Goal: Task Accomplishment & Management: Manage account settings

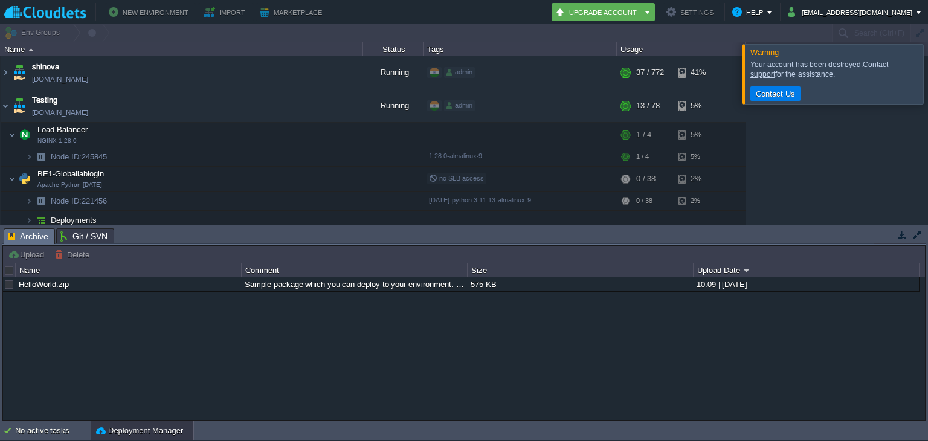
click at [927, 80] on div at bounding box center [942, 73] width 0 height 59
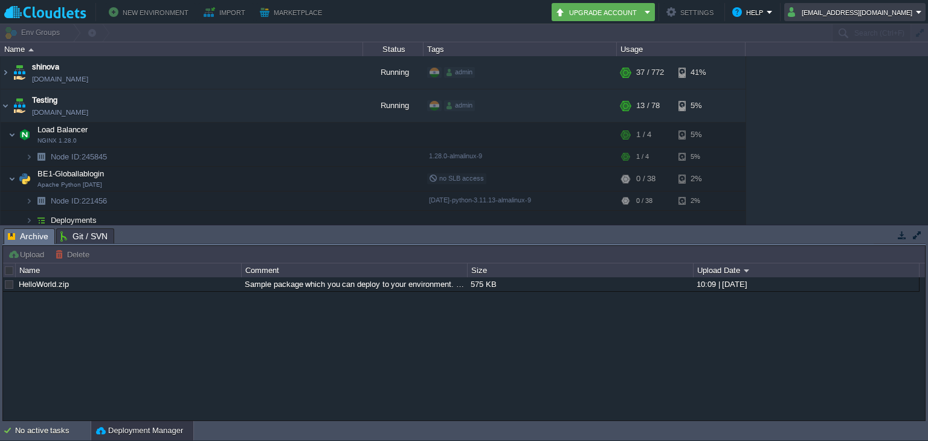
click at [858, 19] on td "[EMAIL_ADDRESS][DOMAIN_NAME]" at bounding box center [854, 12] width 141 height 18
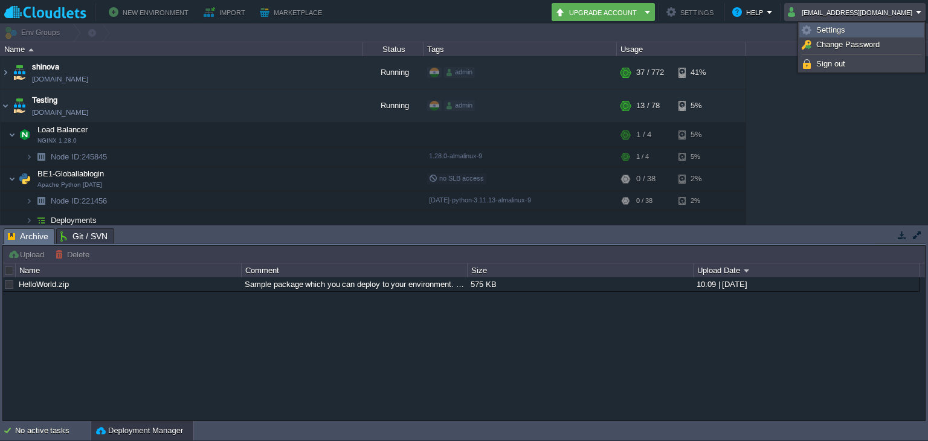
click at [840, 30] on span "Settings" at bounding box center [830, 29] width 29 height 9
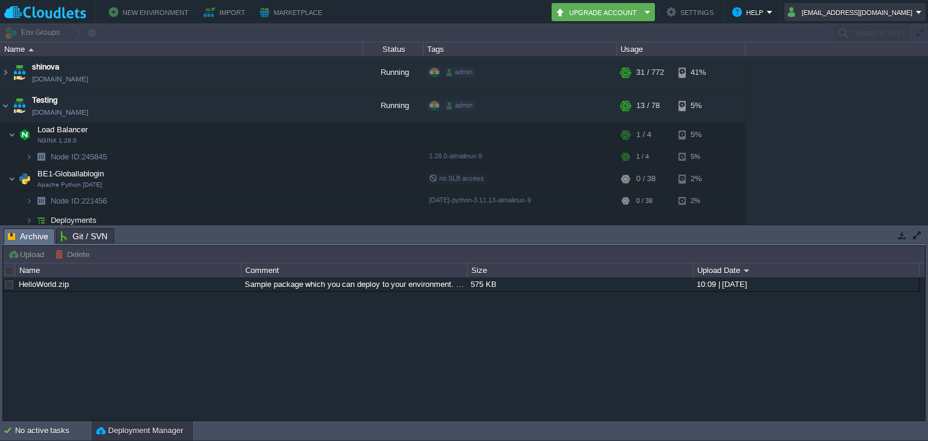
click at [819, 18] on button "[EMAIL_ADDRESS][DOMAIN_NAME]" at bounding box center [852, 12] width 128 height 14
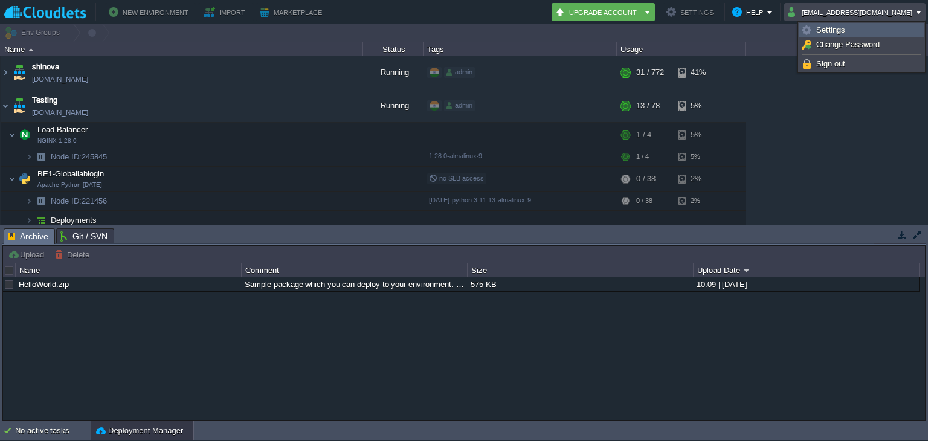
click at [821, 23] on li "Settings" at bounding box center [861, 30] width 124 height 14
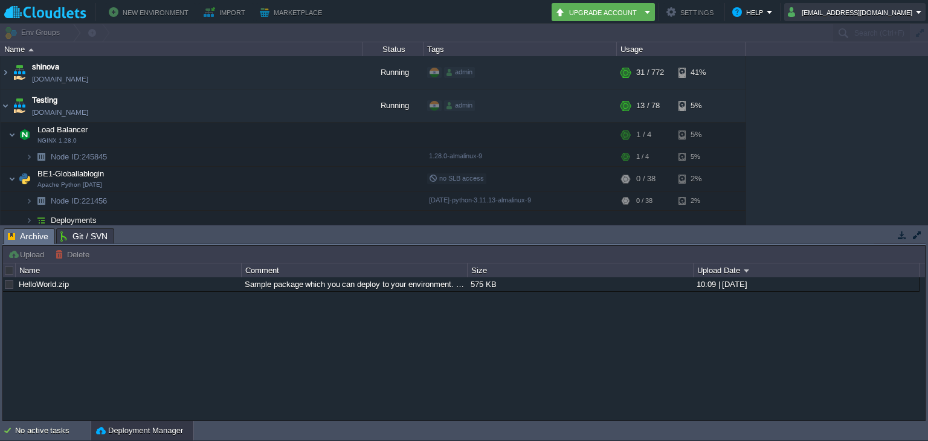
click at [823, 8] on button "[EMAIL_ADDRESS][DOMAIN_NAME]" at bounding box center [852, 12] width 128 height 14
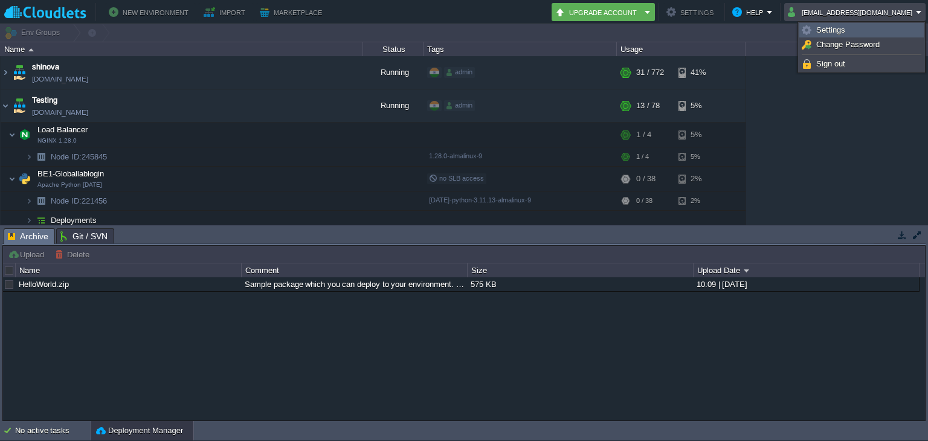
click at [840, 32] on span "Settings" at bounding box center [830, 29] width 29 height 9
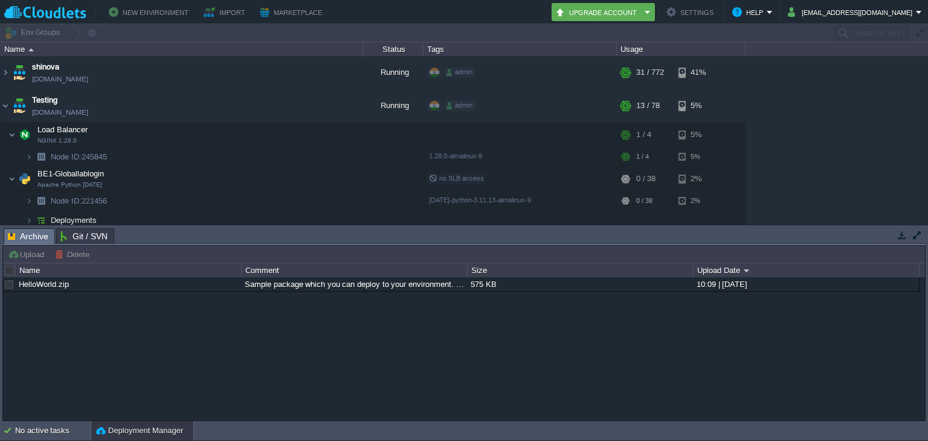
click at [685, 9] on button "Settings" at bounding box center [691, 12] width 51 height 14
drag, startPoint x: 685, startPoint y: 9, endPoint x: 692, endPoint y: 4, distance: 8.2
click at [692, 5] on button "Settings" at bounding box center [691, 12] width 51 height 14
click at [766, 5] on button "Help" at bounding box center [749, 12] width 34 height 14
click at [573, 302] on div "HelloWorld.zip Sample package which you can deploy to your environment. Feel fr…" at bounding box center [464, 349] width 922 height 144
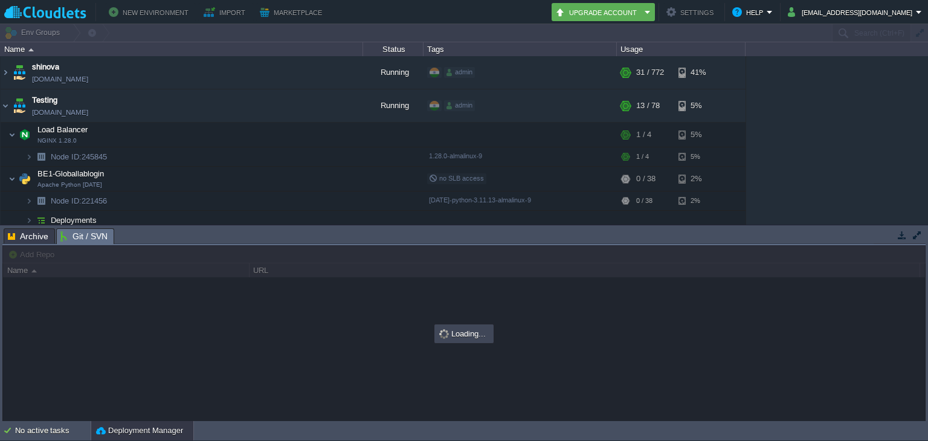
click at [69, 238] on span "Git / SVN" at bounding box center [83, 236] width 47 height 15
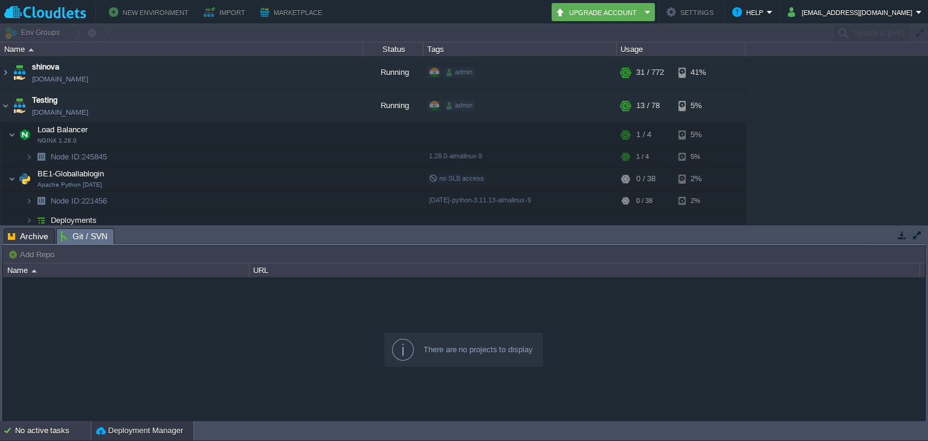
click at [51, 428] on div "No active tasks" at bounding box center [53, 430] width 76 height 19
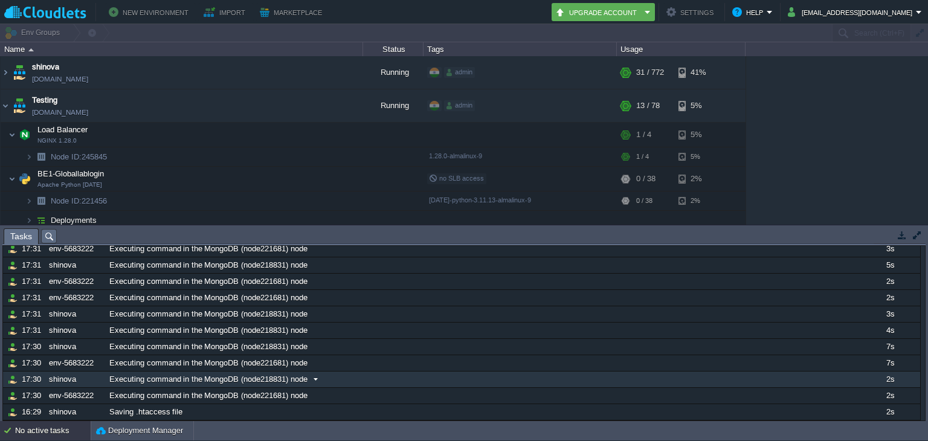
scroll to position [959, 0]
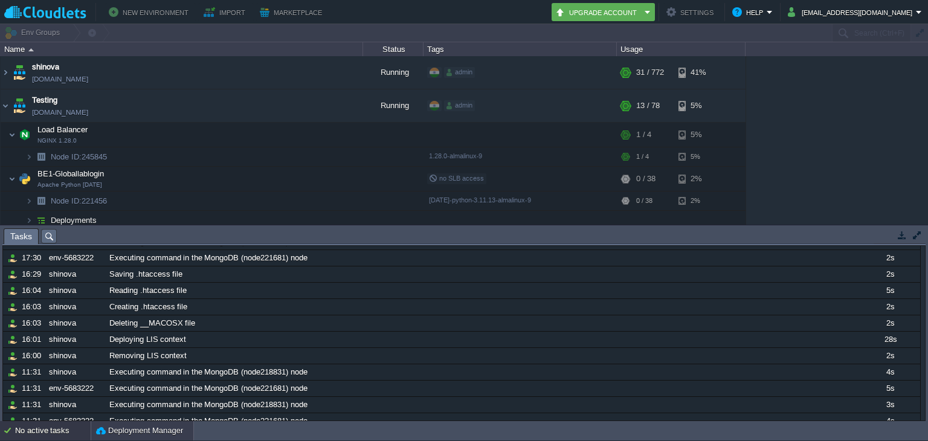
click at [141, 426] on button "Deployment Manager" at bounding box center [139, 431] width 87 height 12
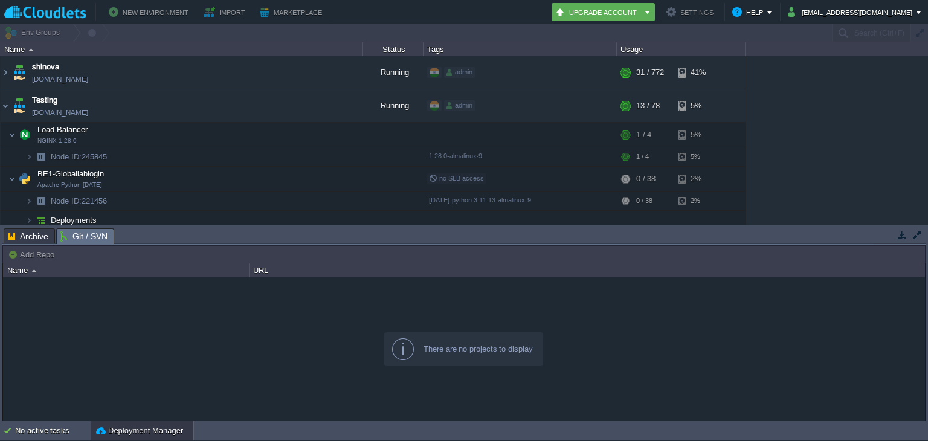
click at [56, 249] on button "Add Repo" at bounding box center [33, 254] width 50 height 11
drag, startPoint x: 11, startPoint y: 254, endPoint x: 22, endPoint y: 273, distance: 22.5
click at [22, 273] on div "Add Repo There are no projects to display Name URL" at bounding box center [463, 333] width 923 height 176
click at [22, 273] on div "Name" at bounding box center [126, 270] width 245 height 14
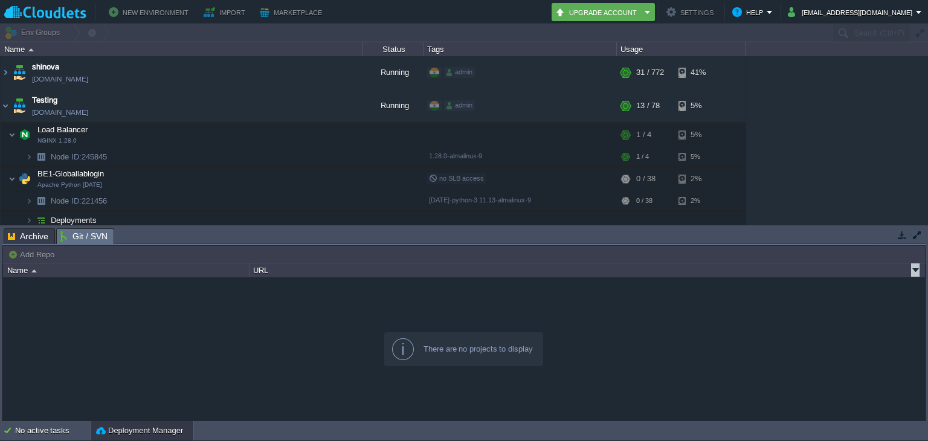
click at [317, 266] on div "URL" at bounding box center [584, 270] width 669 height 14
click at [281, 108] on button "button" at bounding box center [278, 105] width 11 height 11
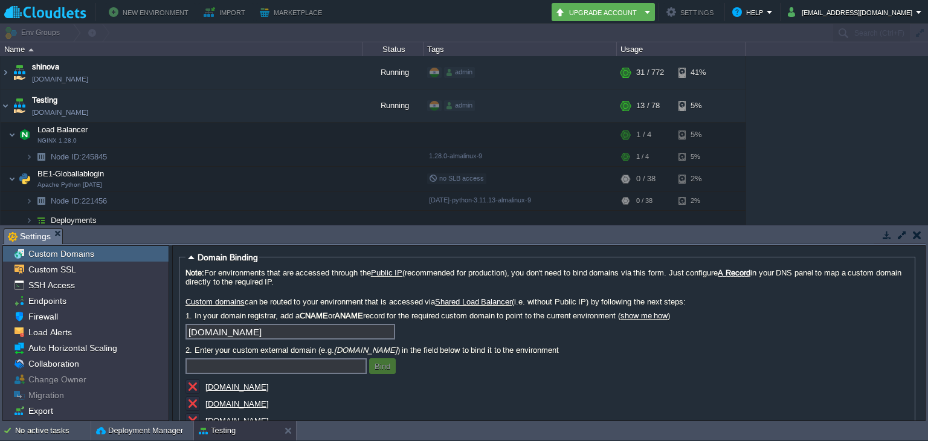
click at [172, 13] on button "New Environment" at bounding box center [150, 12] width 83 height 14
click at [240, 13] on button "Import" at bounding box center [226, 12] width 45 height 14
drag, startPoint x: 240, startPoint y: 13, endPoint x: 304, endPoint y: -5, distance: 65.8
click at [304, 0] on html "New Environment Import Marketplace Bonus ₹0.00 Upgrade Account Settings Help ma…" at bounding box center [464, 220] width 928 height 441
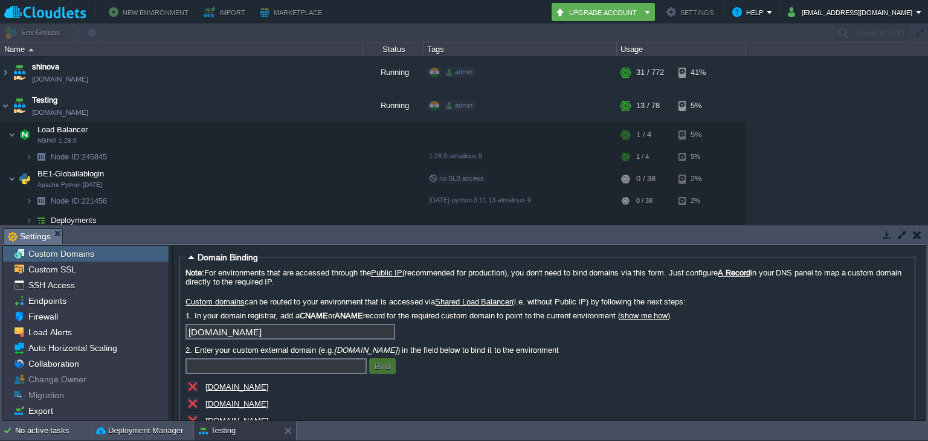
click at [42, 40] on div at bounding box center [464, 33] width 928 height 18
drag, startPoint x: 42, startPoint y: 40, endPoint x: 784, endPoint y: 34, distance: 742.5
click at [784, 34] on div at bounding box center [464, 33] width 928 height 18
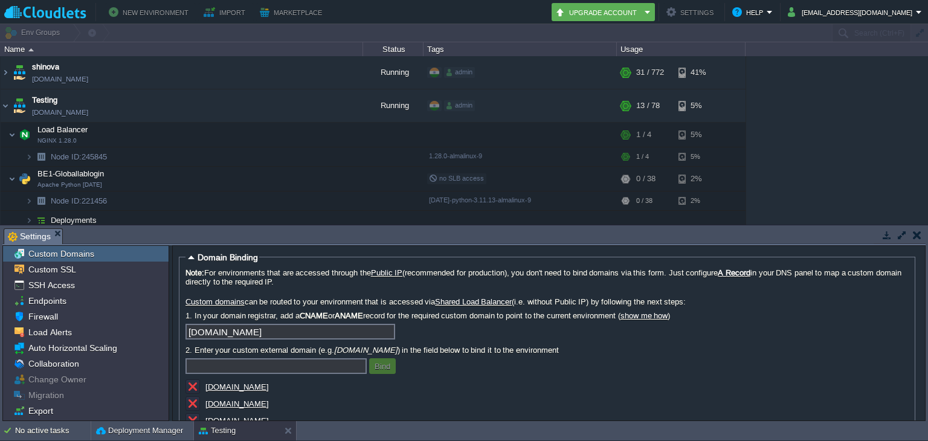
click at [900, 33] on div at bounding box center [464, 33] width 928 height 18
click at [89, 390] on div "Migration" at bounding box center [86, 395] width 166 height 16
click at [69, 301] on div "Endpoints" at bounding box center [86, 301] width 166 height 16
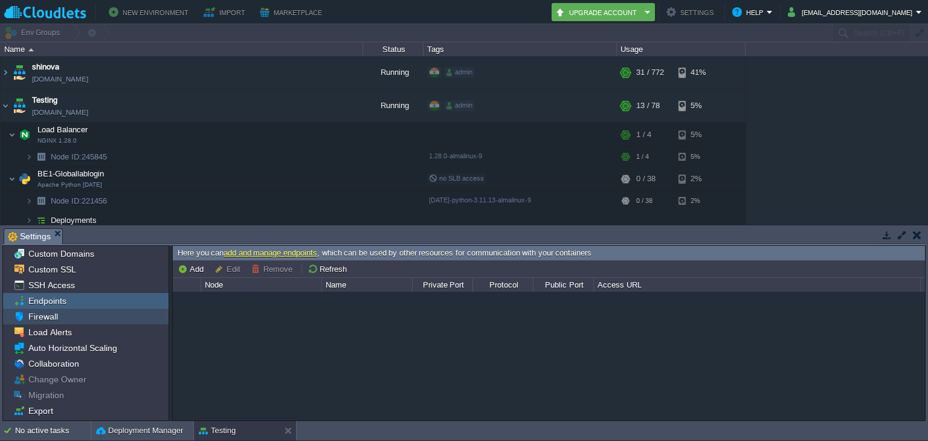
click at [80, 317] on div "Firewall" at bounding box center [86, 317] width 166 height 16
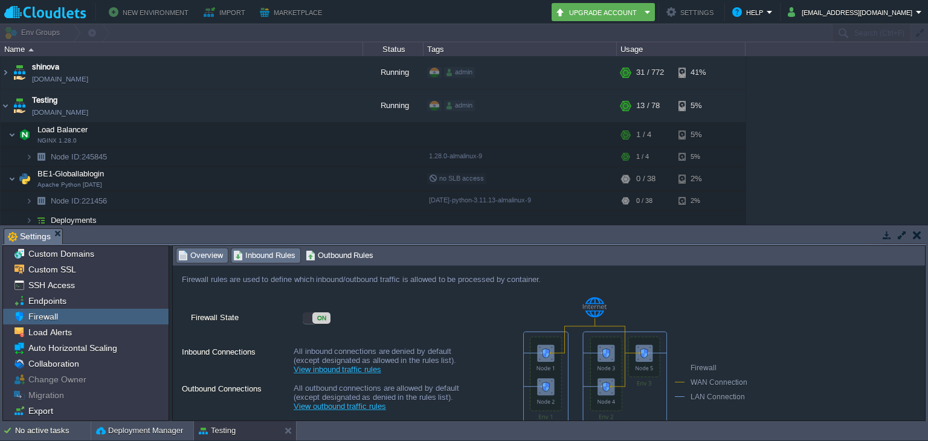
click at [266, 250] on span "Inbound Rules" at bounding box center [264, 255] width 62 height 13
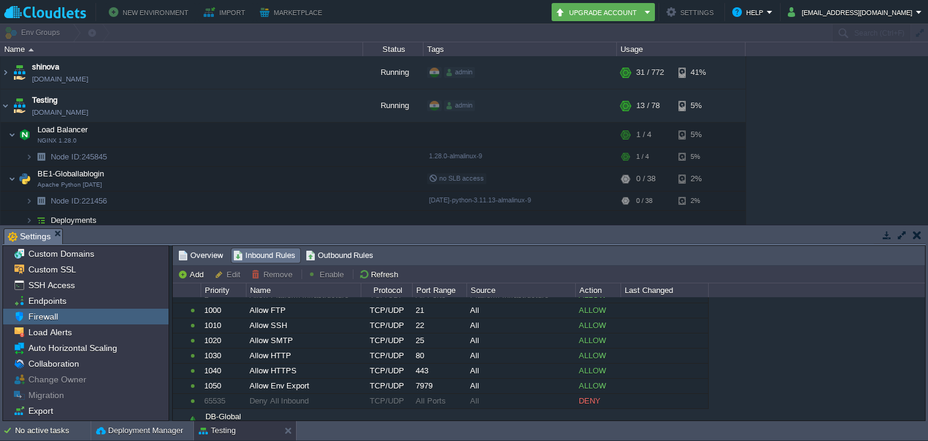
scroll to position [486, 0]
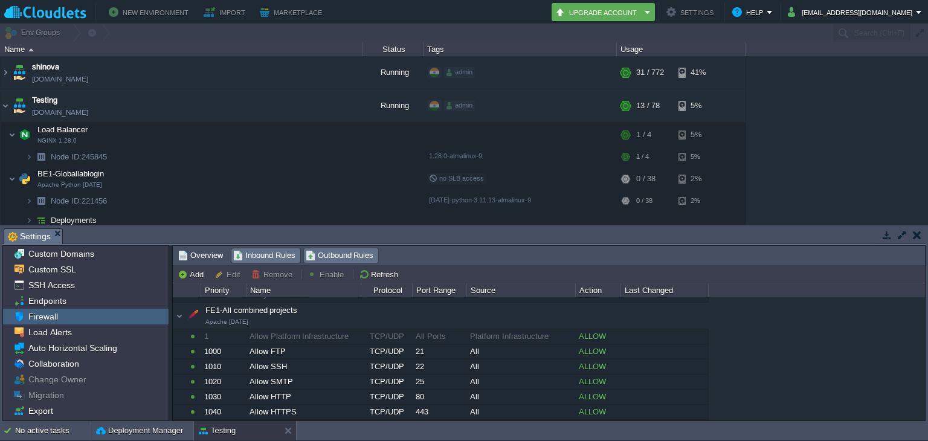
click at [341, 249] on span "Outbound Rules" at bounding box center [340, 255] width 68 height 13
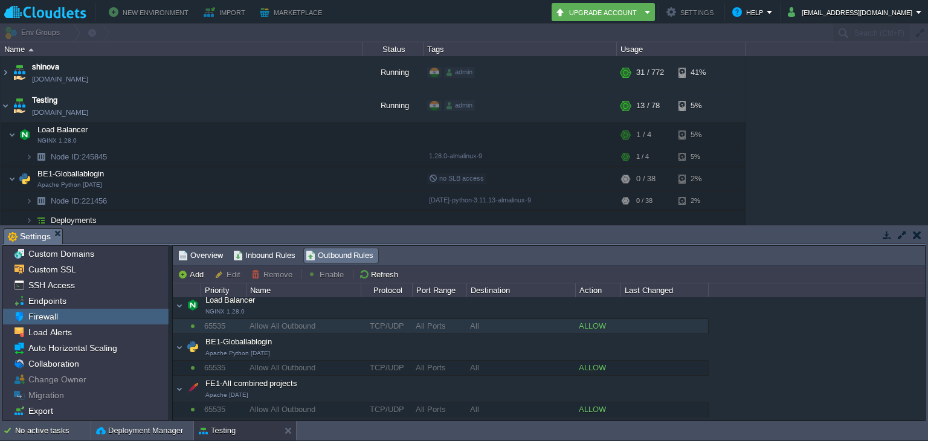
scroll to position [0, 0]
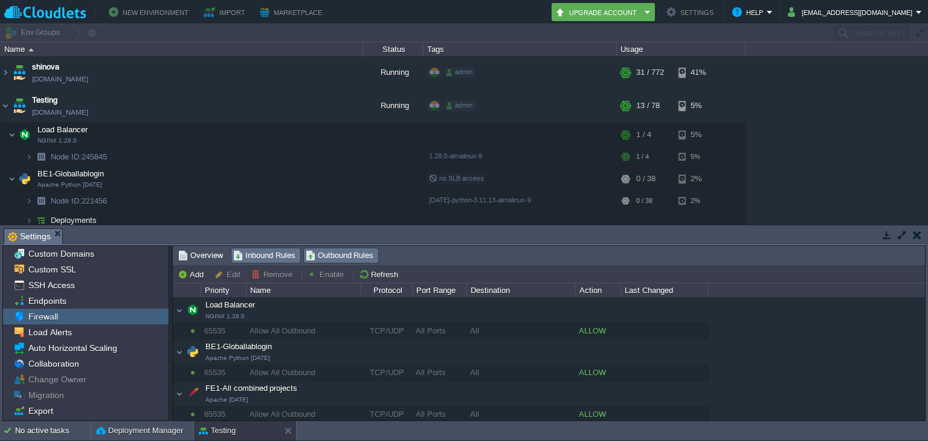
click at [266, 257] on span "Inbound Rules" at bounding box center [264, 255] width 62 height 13
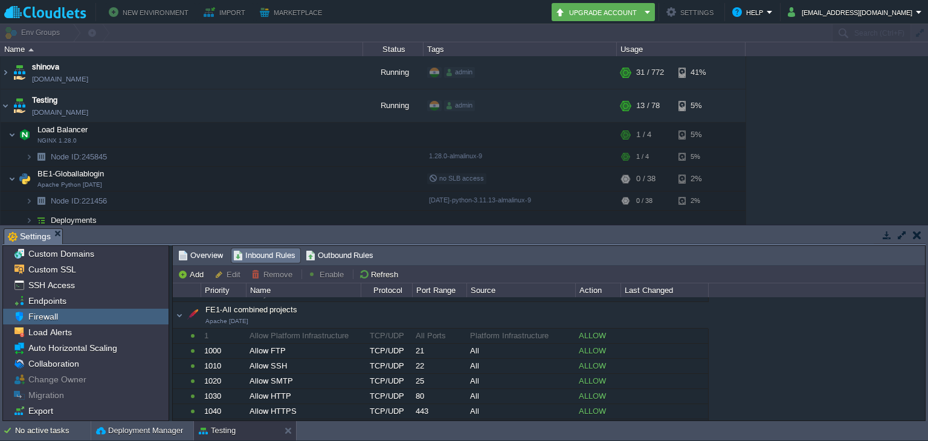
scroll to position [468, 0]
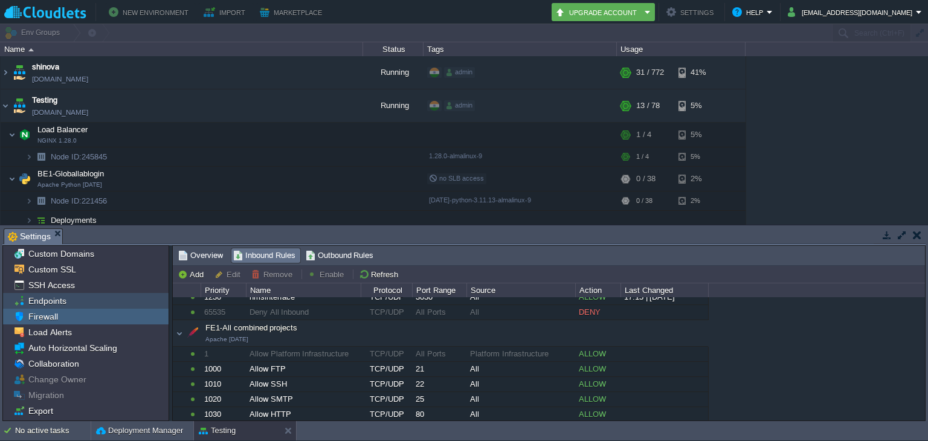
click at [101, 302] on div "Endpoints" at bounding box center [86, 301] width 166 height 16
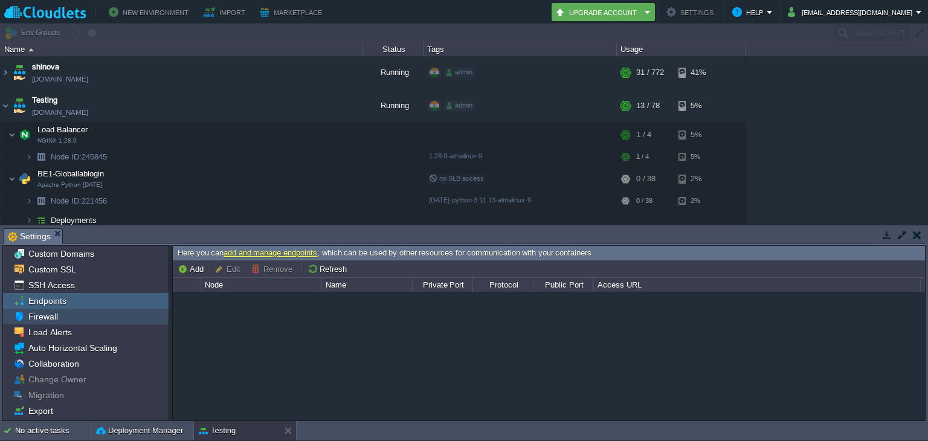
click at [47, 312] on span "Firewall" at bounding box center [43, 316] width 34 height 11
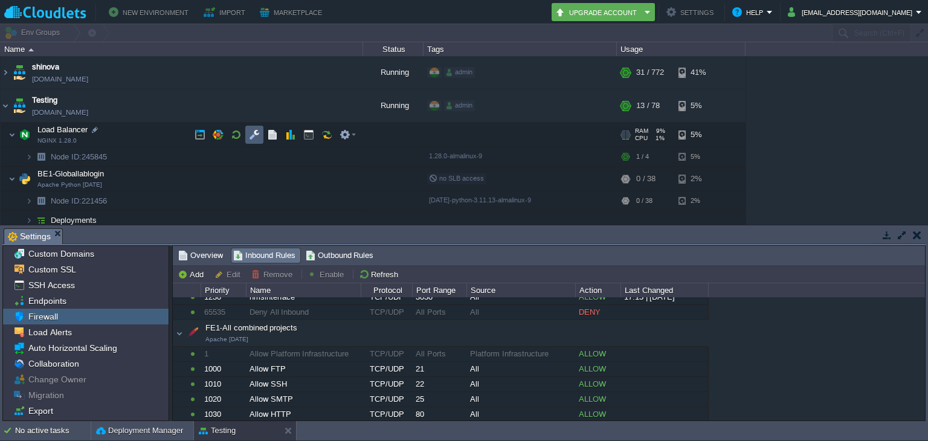
click at [245, 136] on td at bounding box center [254, 135] width 18 height 18
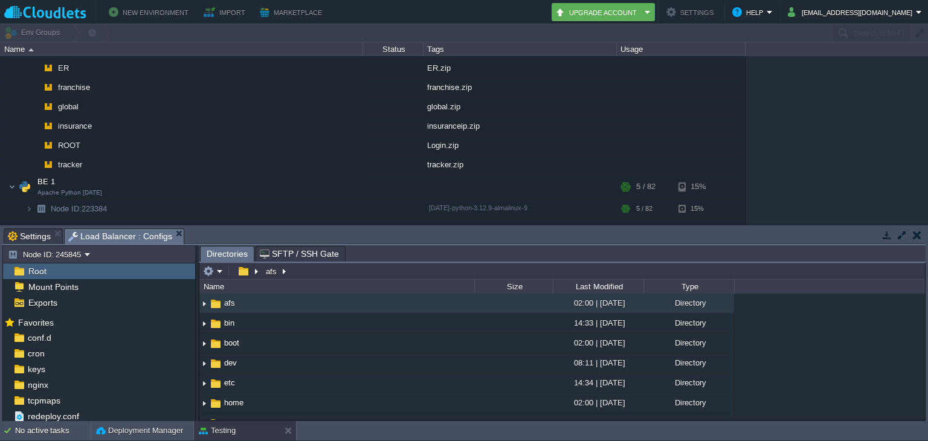
scroll to position [0, 0]
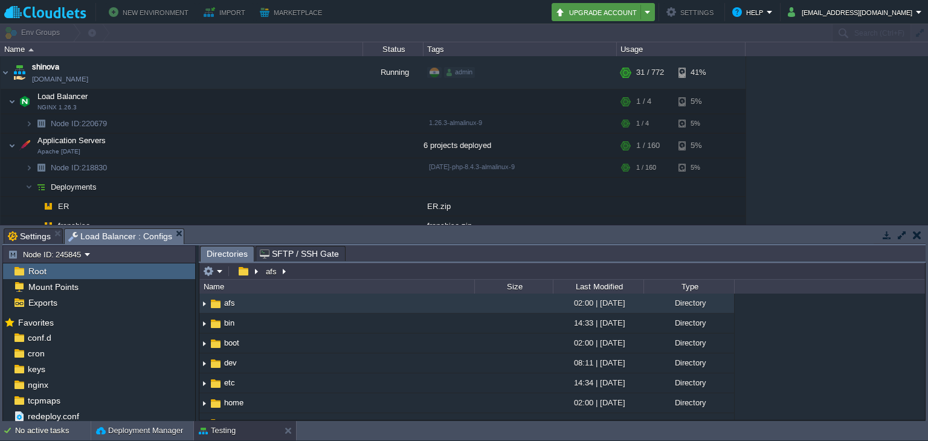
click at [641, 10] on button "Upgrade Account" at bounding box center [598, 12] width 86 height 14
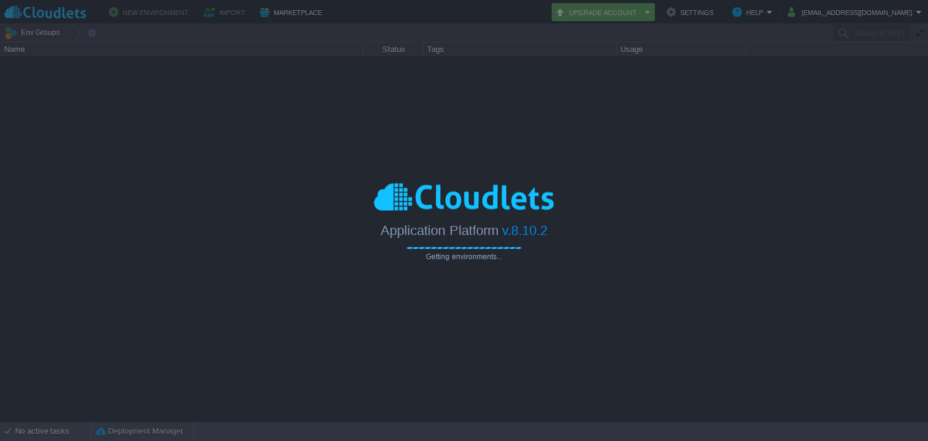
type input "Search (Ctrl+F)"
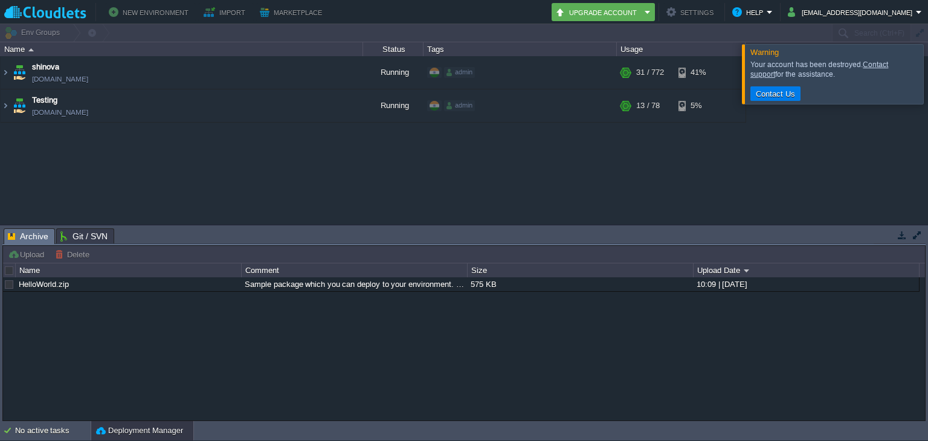
click at [710, 17] on button "Settings" at bounding box center [691, 12] width 51 height 14
click at [182, 10] on button "New Environment" at bounding box center [150, 12] width 83 height 14
click at [60, 37] on div at bounding box center [464, 33] width 928 height 18
click at [24, 48] on div "Name" at bounding box center [181, 49] width 361 height 14
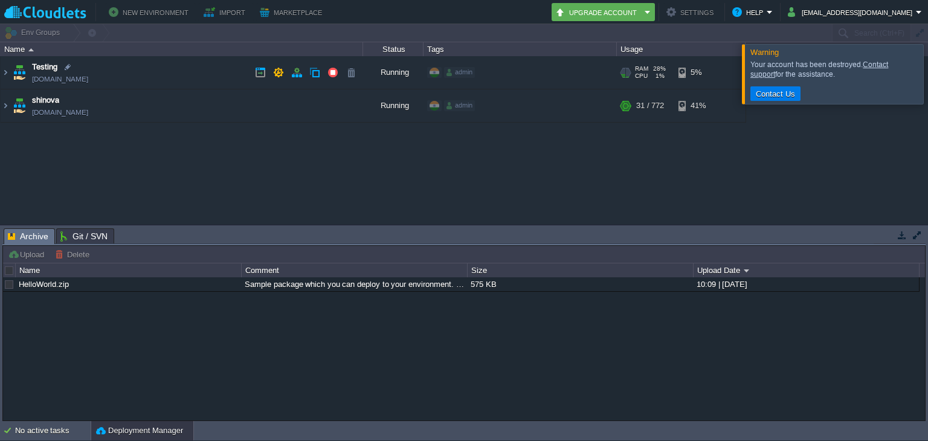
click at [130, 68] on td "Testing [DOMAIN_NAME]" at bounding box center [182, 72] width 362 height 33
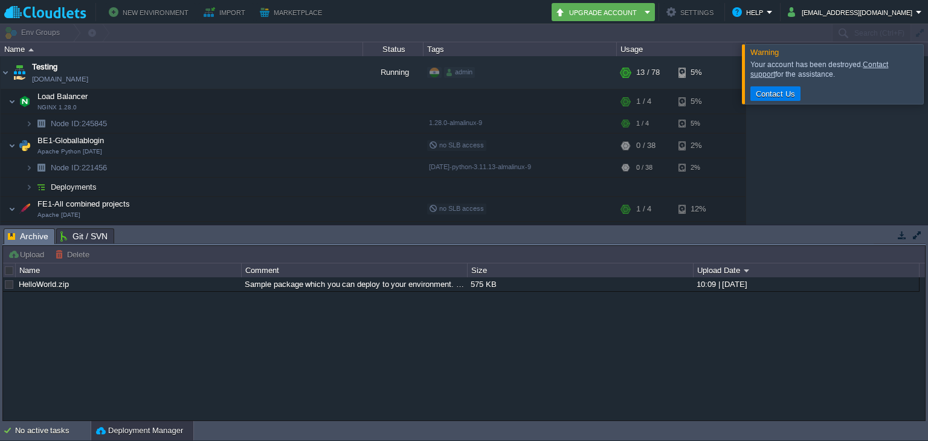
click at [40, 42] on div "Name" at bounding box center [181, 49] width 361 height 14
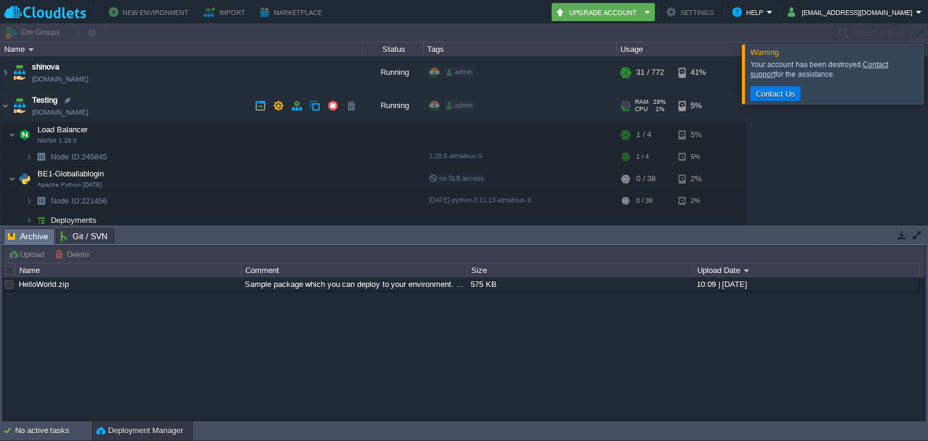
click at [142, 111] on td "Testing [DOMAIN_NAME]" at bounding box center [182, 105] width 362 height 33
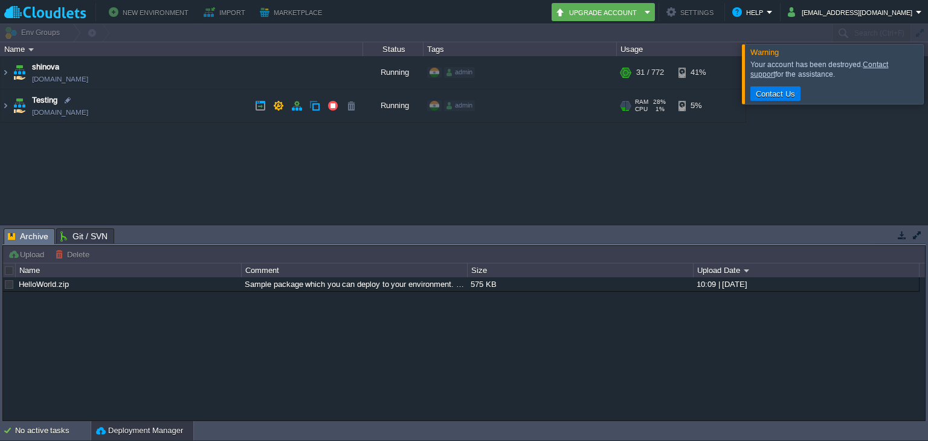
click at [142, 111] on td "Testing [DOMAIN_NAME]" at bounding box center [182, 105] width 362 height 33
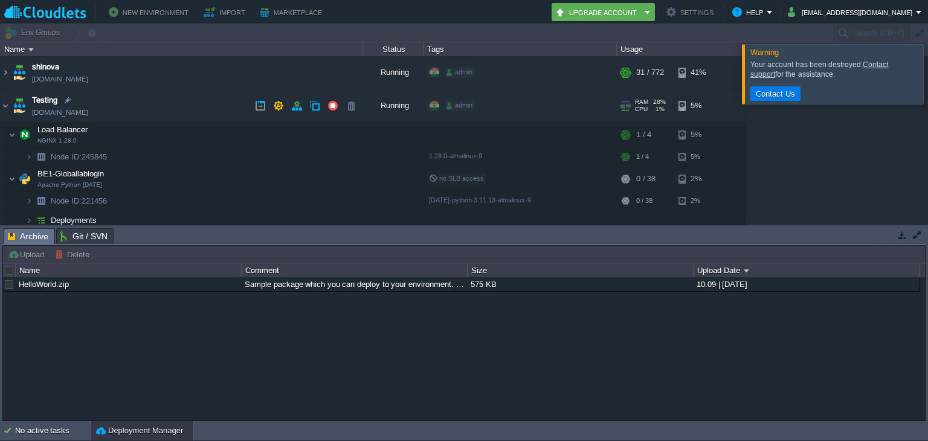
click at [142, 111] on td "Testing [DOMAIN_NAME]" at bounding box center [182, 105] width 362 height 33
